Goal: Transaction & Acquisition: Download file/media

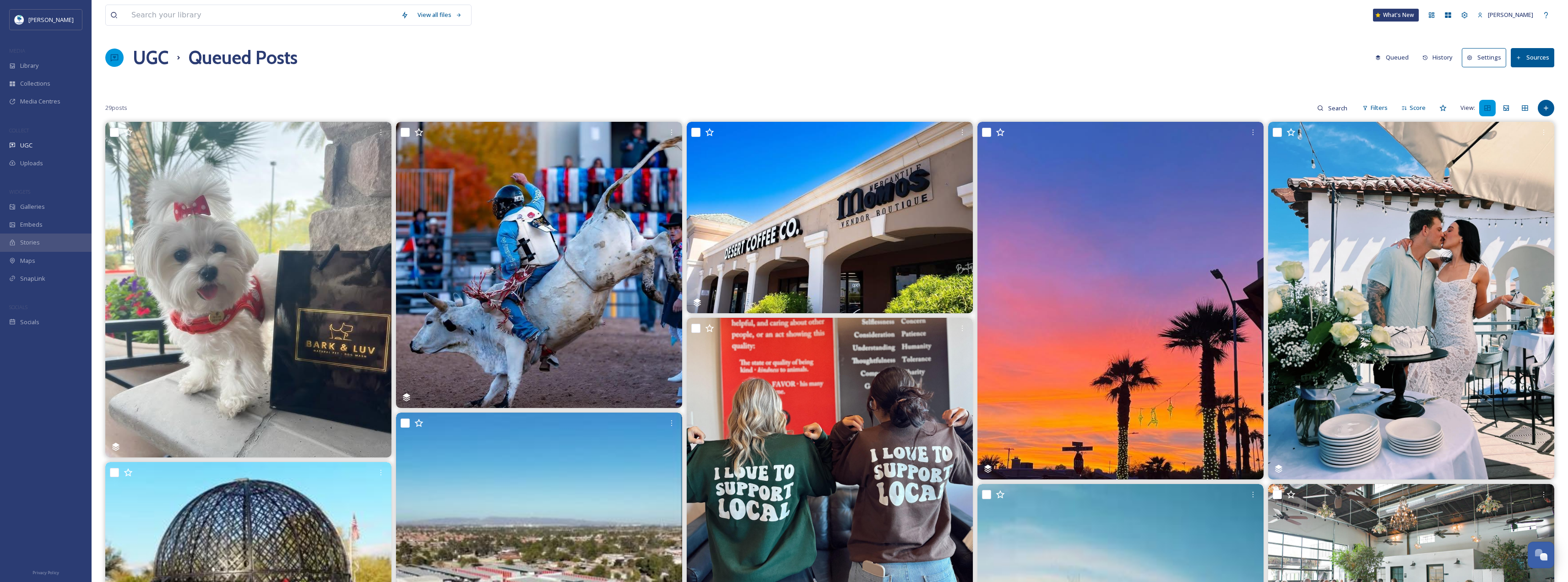
click at [1449, 52] on button "History" at bounding box center [1437, 57] width 40 height 18
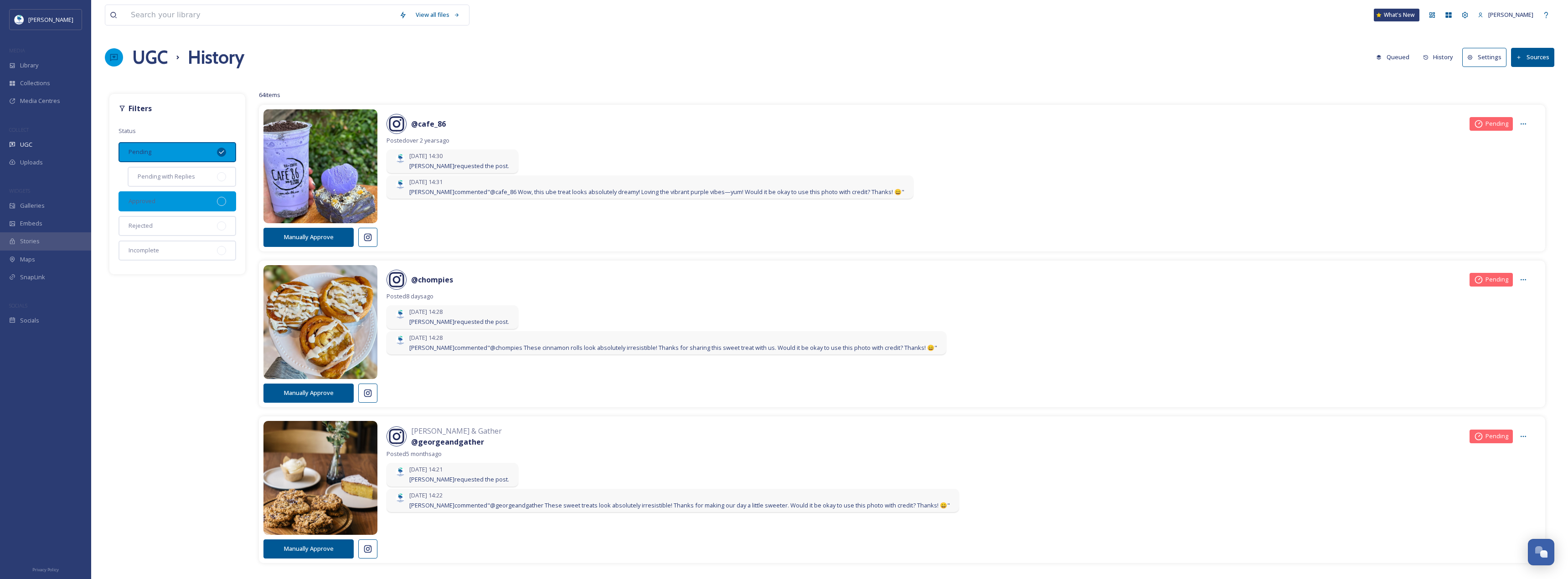
click at [191, 204] on div "Approved" at bounding box center [177, 201] width 117 height 20
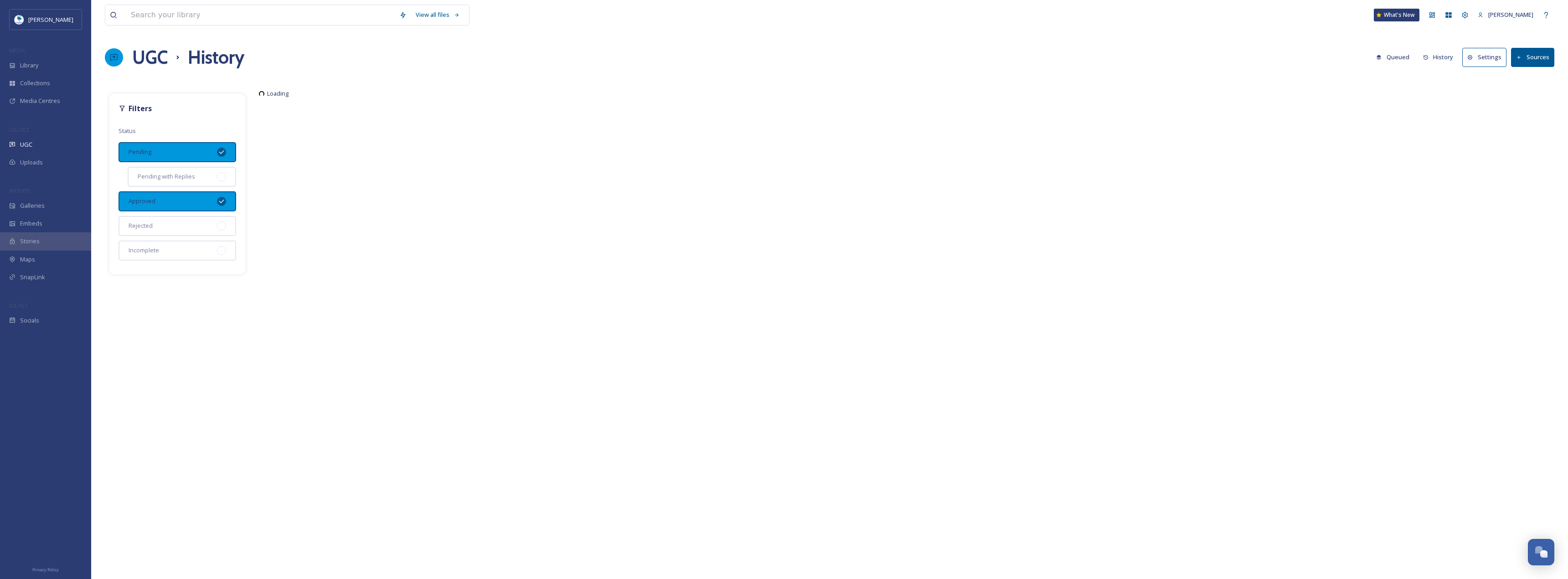
click at [222, 153] on icon at bounding box center [222, 152] width 7 height 7
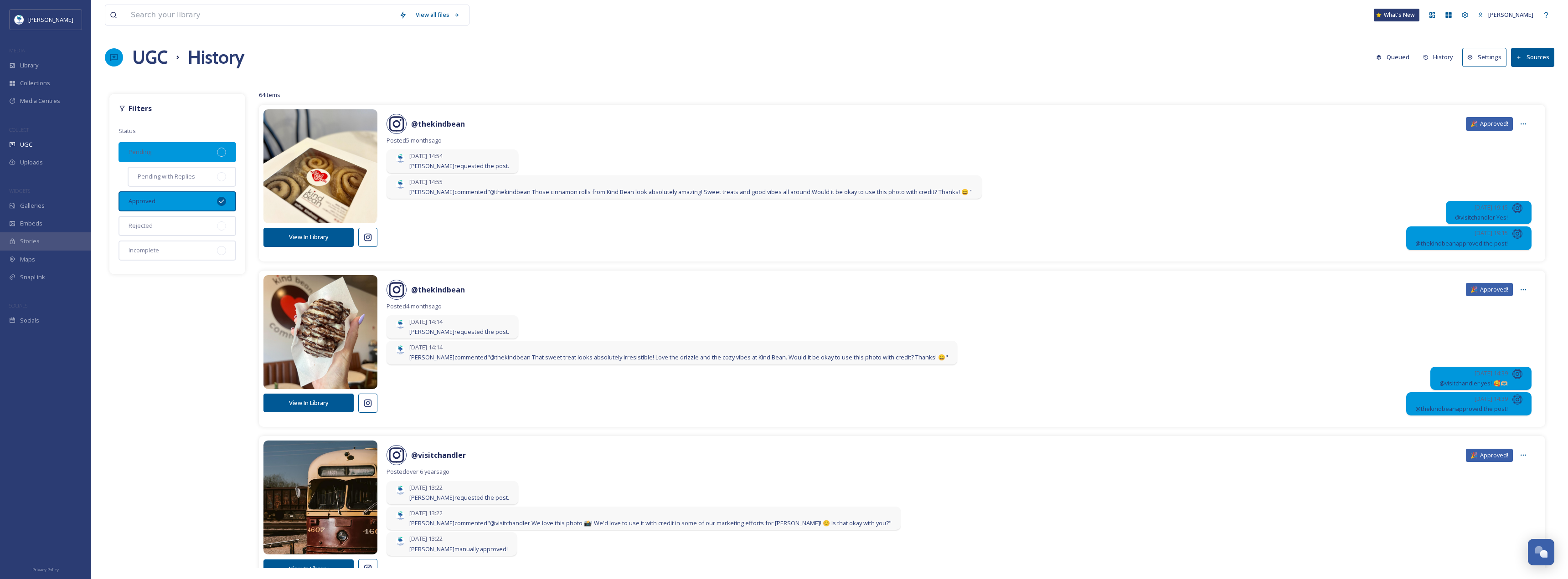
click at [320, 235] on button "View In Library" at bounding box center [309, 237] width 90 height 19
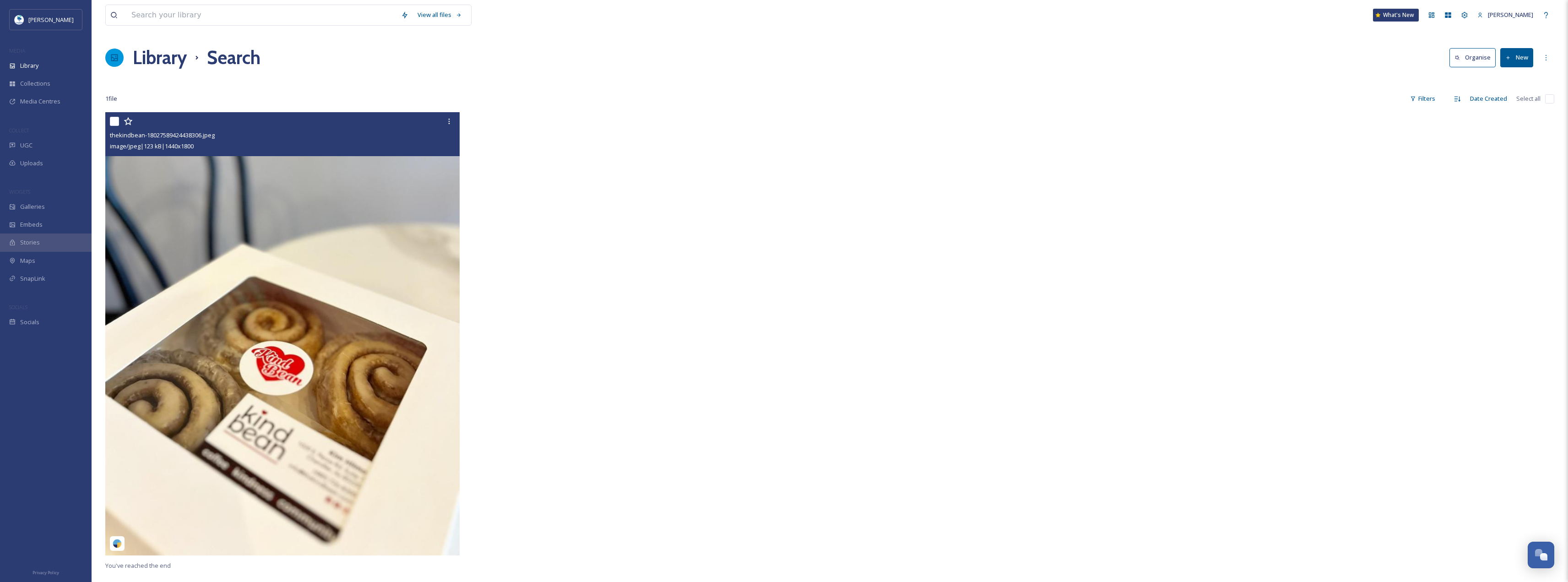
click at [391, 262] on img at bounding box center [282, 333] width 355 height 443
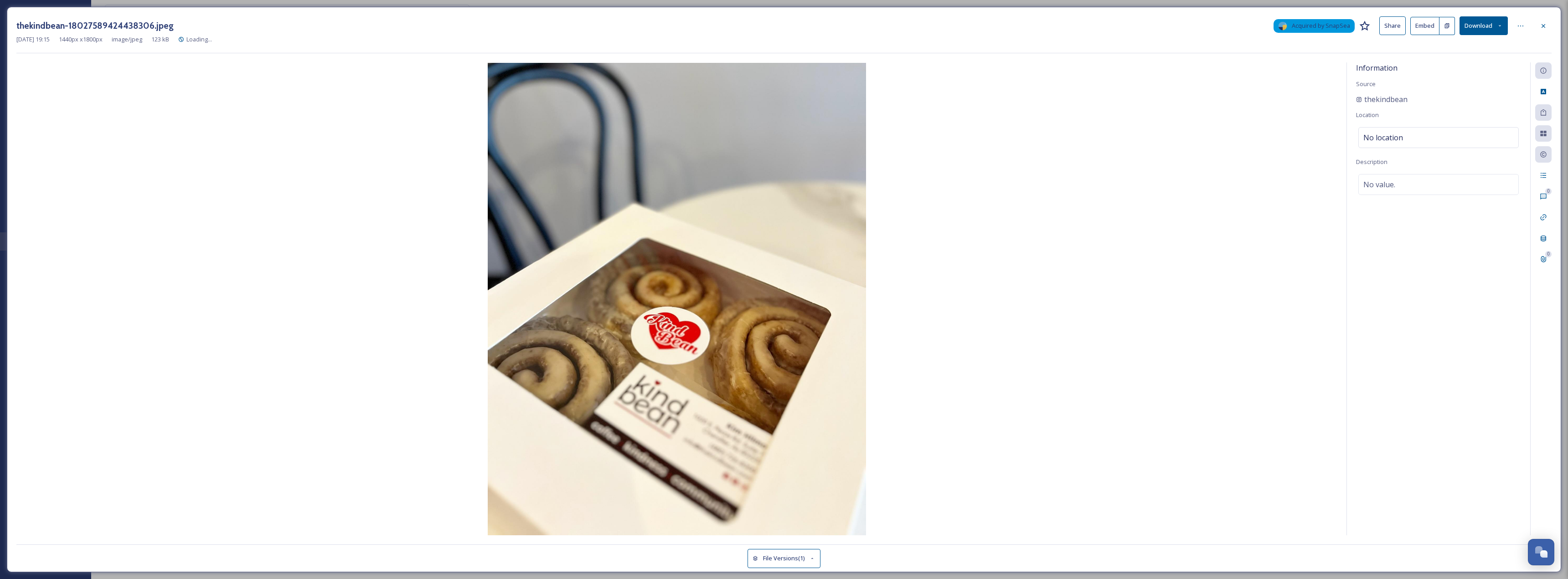
click at [1485, 29] on button "Download" at bounding box center [1483, 26] width 48 height 19
click at [1456, 41] on div "Download Original (1440 x 1800)" at bounding box center [1460, 46] width 96 height 18
